Goal: Task Accomplishment & Management: Manage account settings

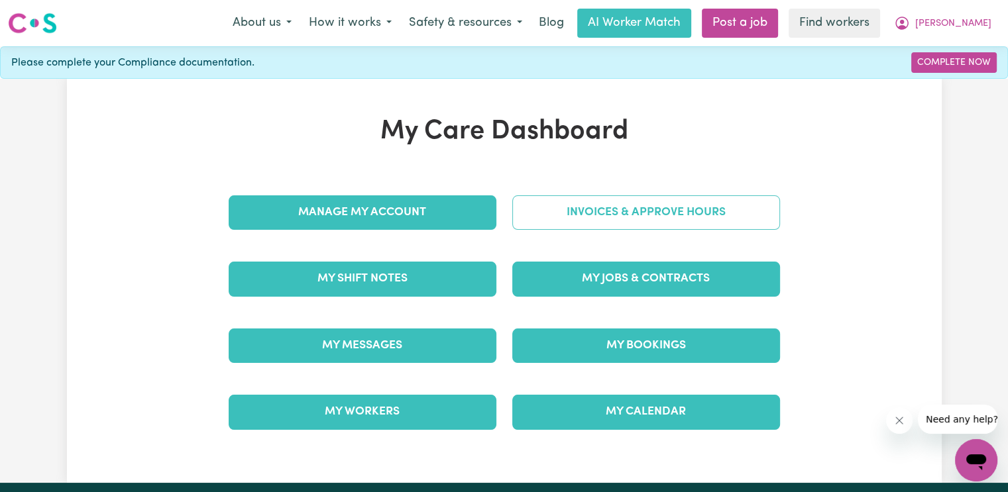
click at [612, 220] on link "Invoices & Approve Hours" at bounding box center [646, 213] width 268 height 34
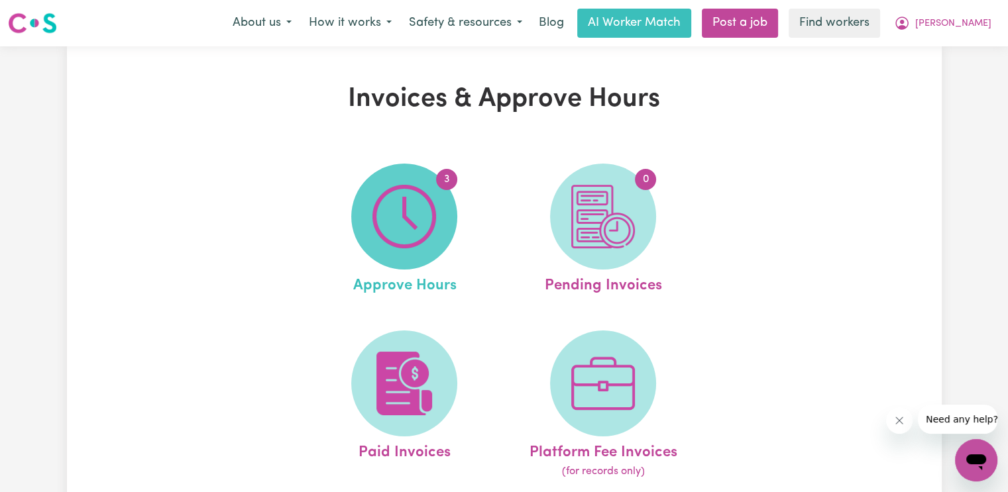
click at [390, 236] on img at bounding box center [404, 217] width 64 height 64
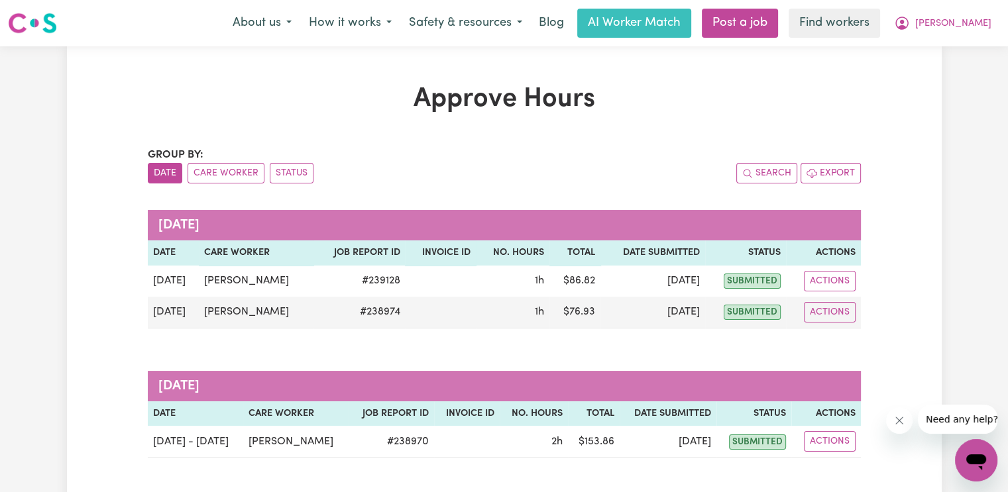
drag, startPoint x: 984, startPoint y: 34, endPoint x: 976, endPoint y: 36, distance: 7.8
click at [984, 34] on button "[PERSON_NAME]" at bounding box center [943, 23] width 115 height 28
click at [949, 78] on link "Logout" at bounding box center [947, 76] width 105 height 25
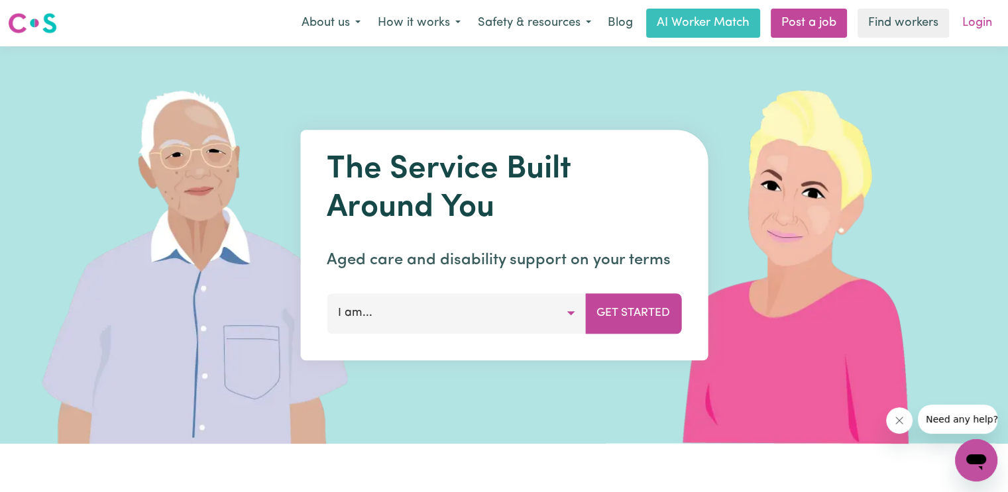
click at [981, 22] on link "Login" at bounding box center [977, 23] width 46 height 29
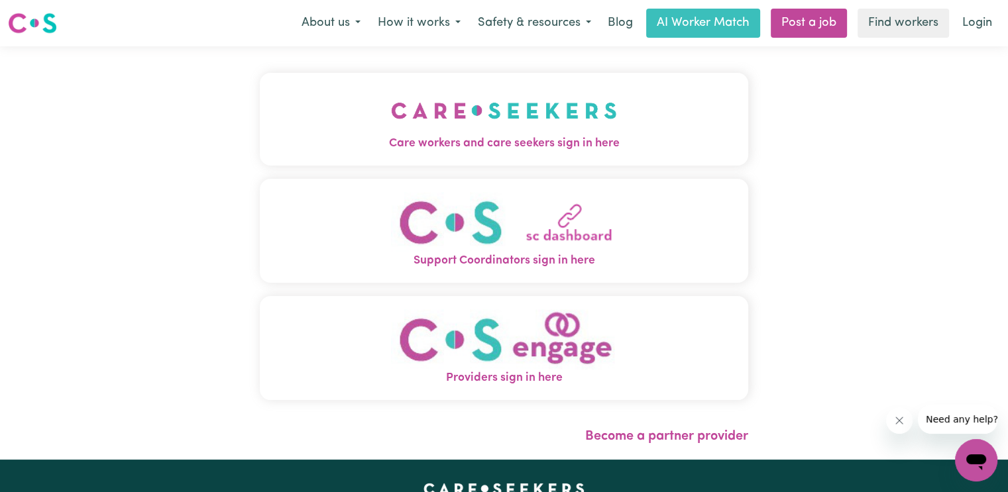
click at [555, 128] on img "Care workers and care seekers sign in here" at bounding box center [504, 110] width 226 height 49
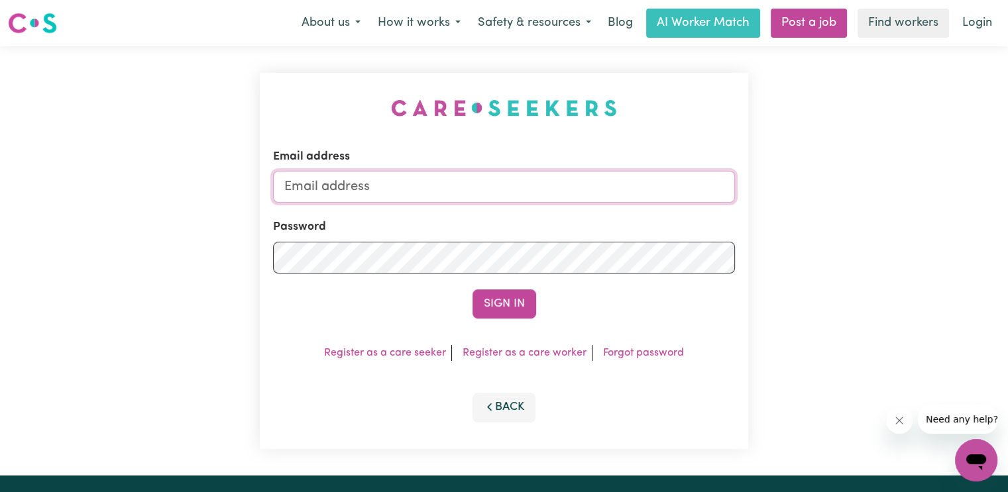
click at [533, 195] on input "Email address" at bounding box center [504, 187] width 462 height 32
type input "[EMAIL_ADDRESS][DOMAIN_NAME]"
click at [473, 290] on button "Sign In" at bounding box center [505, 304] width 64 height 29
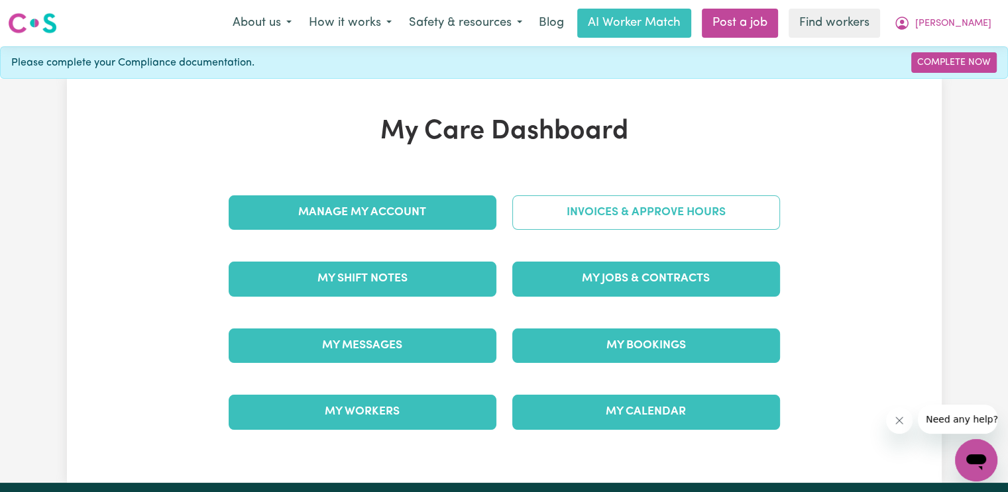
click at [546, 211] on link "Invoices & Approve Hours" at bounding box center [646, 213] width 268 height 34
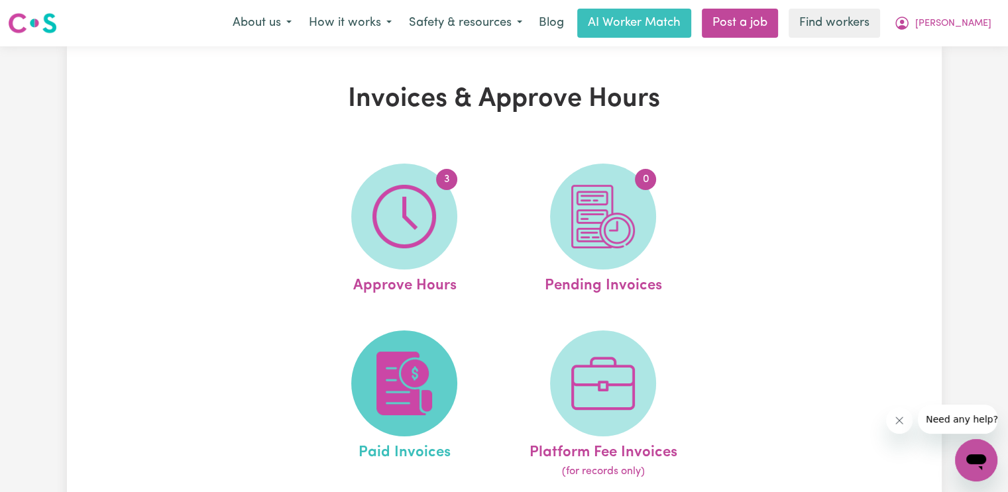
click at [402, 385] on img at bounding box center [404, 384] width 64 height 64
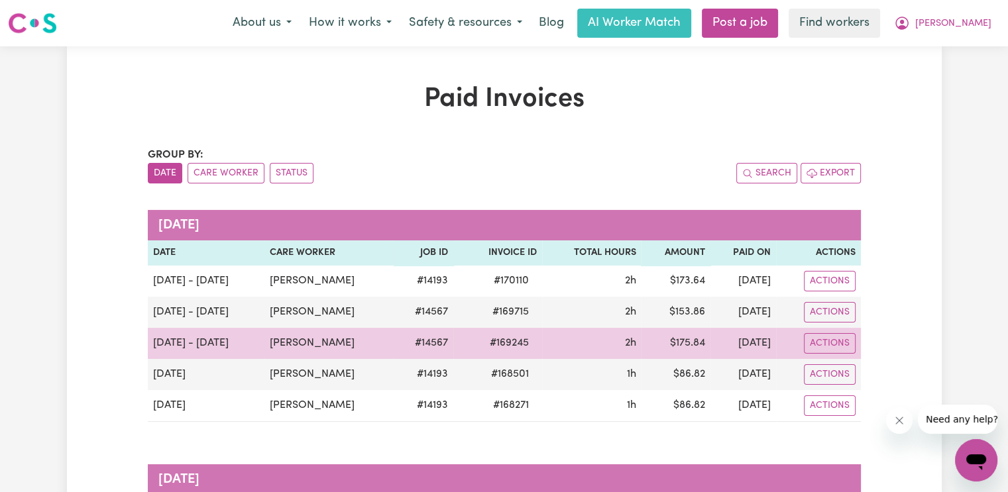
click at [498, 343] on span "# 169245" at bounding box center [509, 343] width 55 height 16
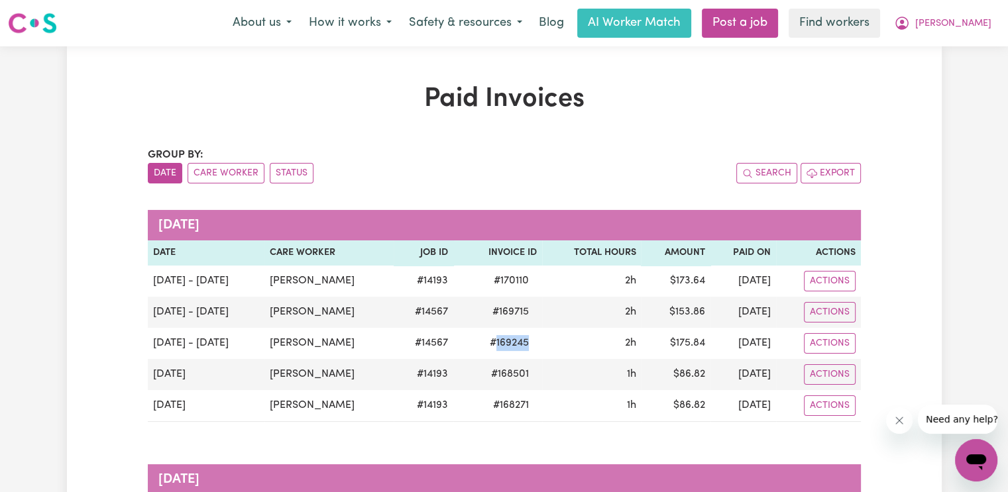
copy span "169245"
